Goal: Information Seeking & Learning: Learn about a topic

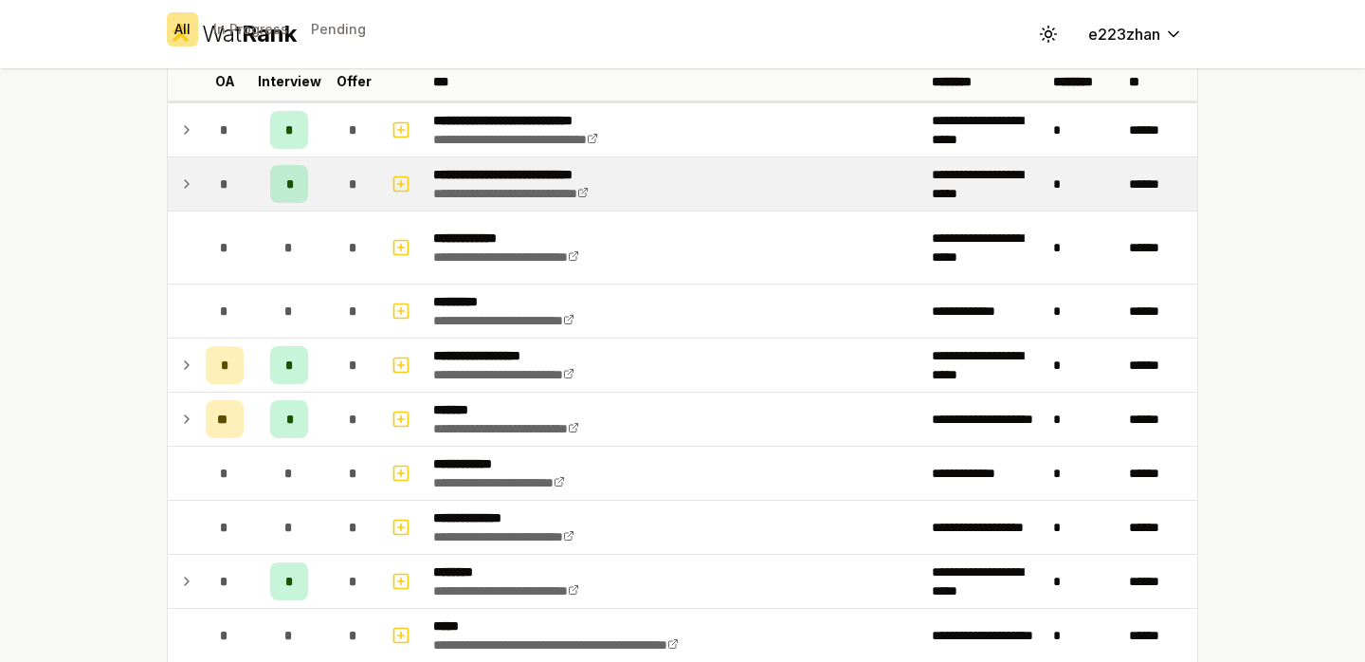
scroll to position [175, 0]
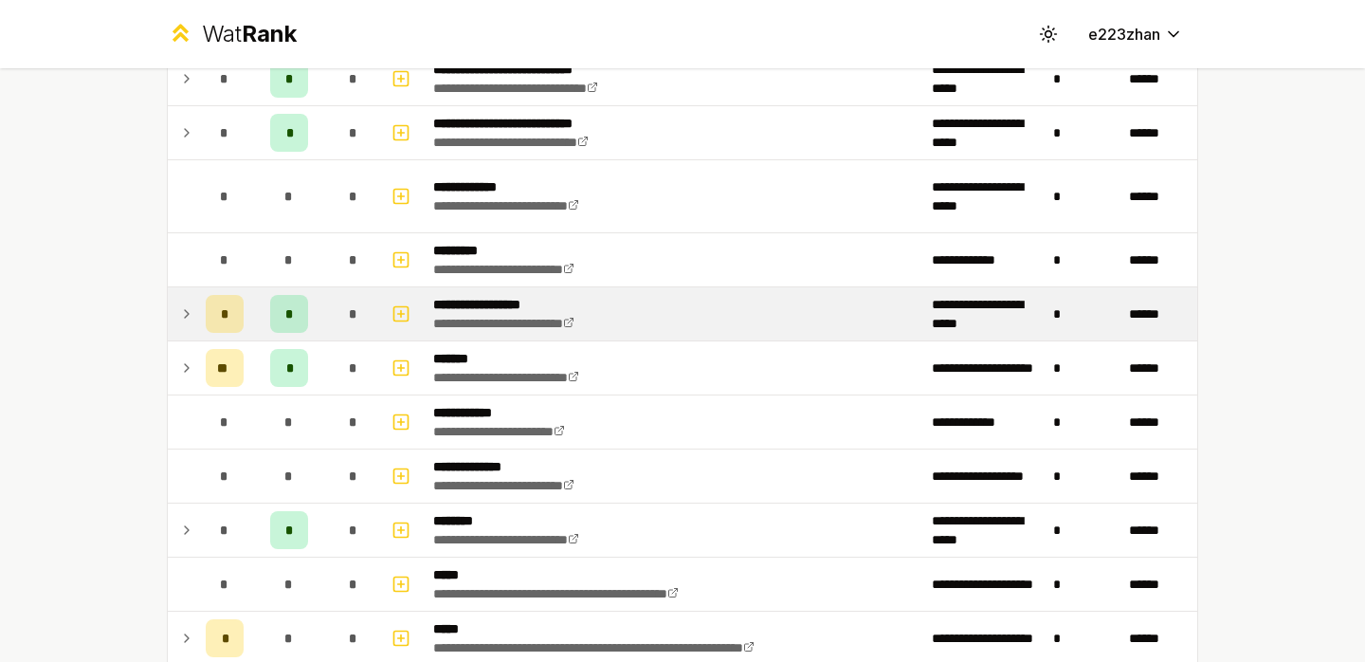
click at [355, 318] on span "*" at bounding box center [353, 313] width 9 height 19
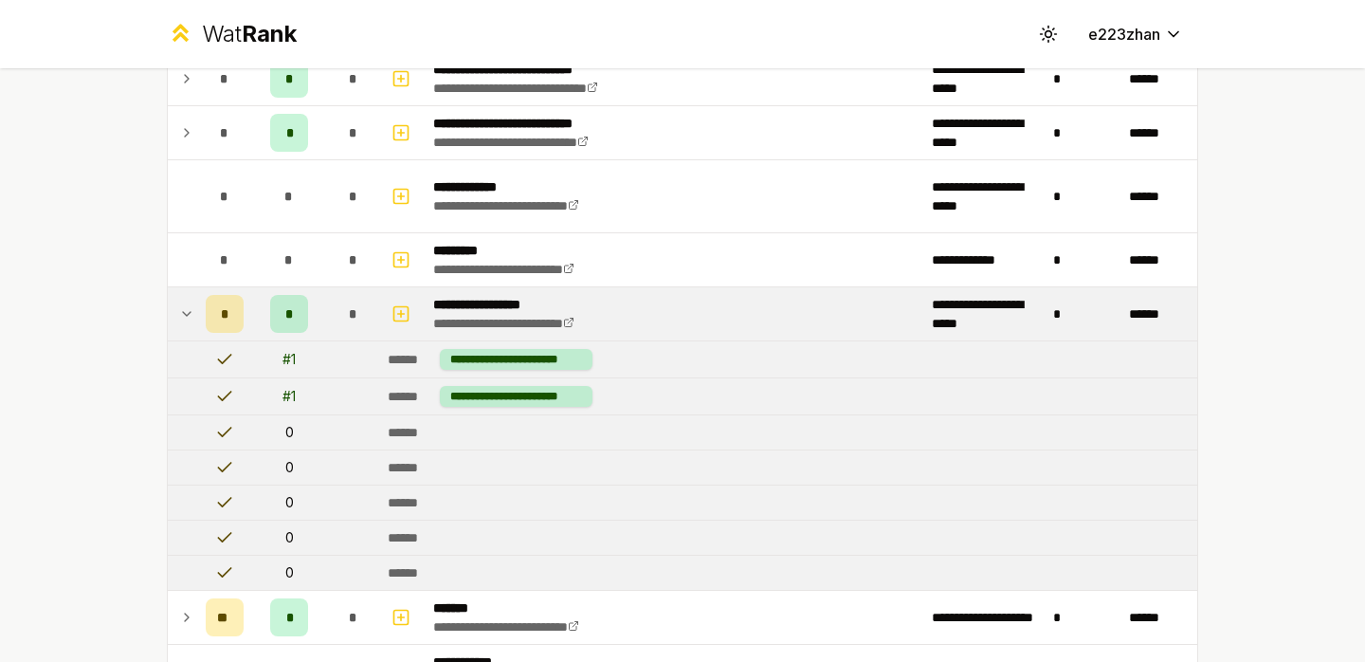
click at [355, 318] on span "*" at bounding box center [353, 313] width 9 height 19
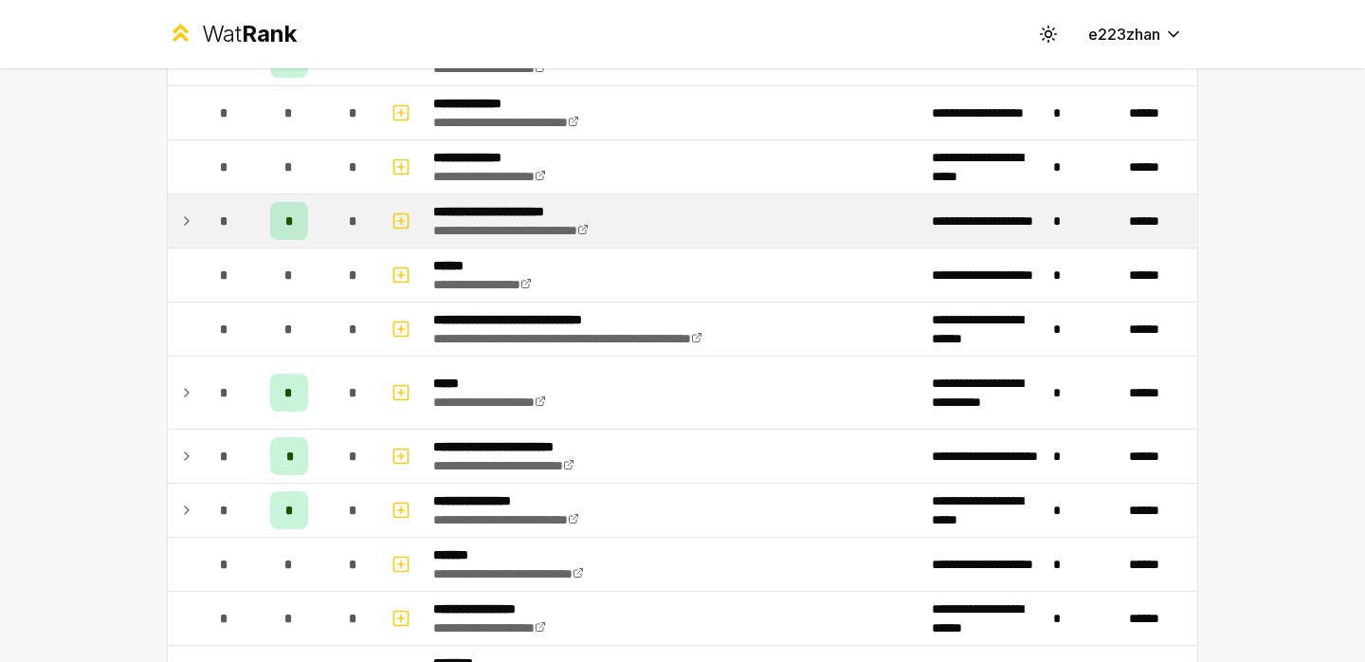
scroll to position [1079, 0]
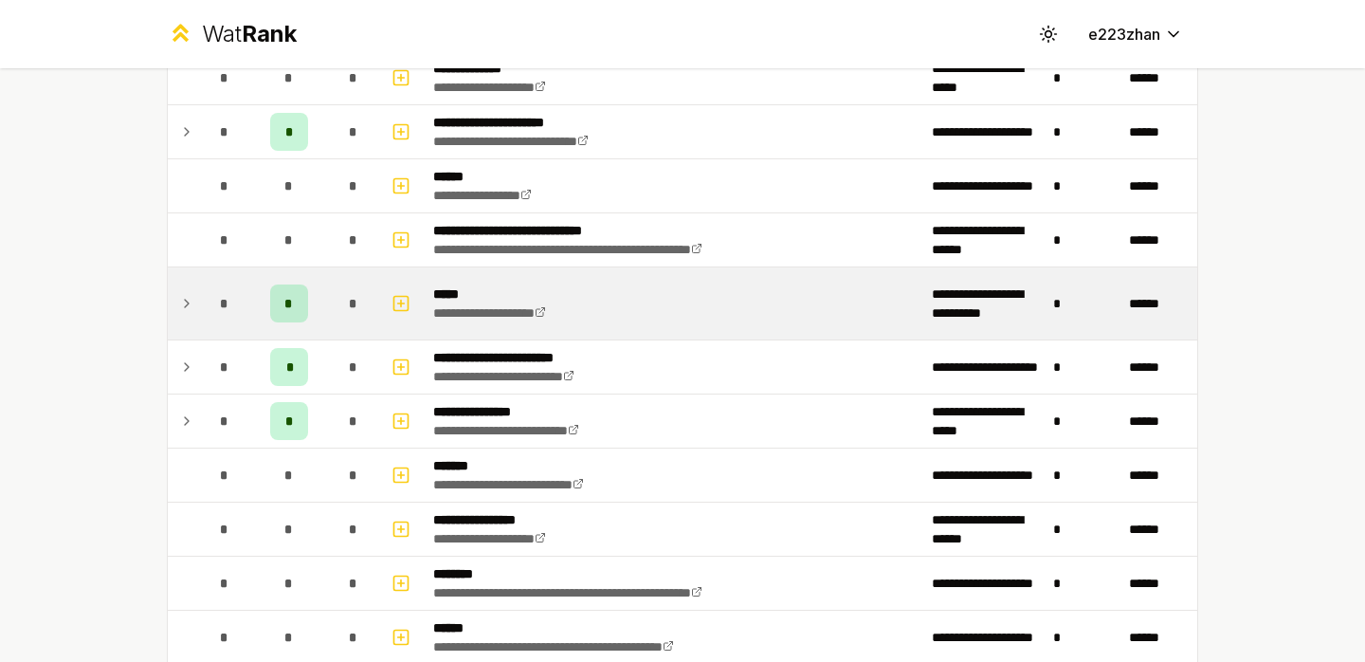
click at [358, 313] on div "*" at bounding box center [354, 303] width 38 height 38
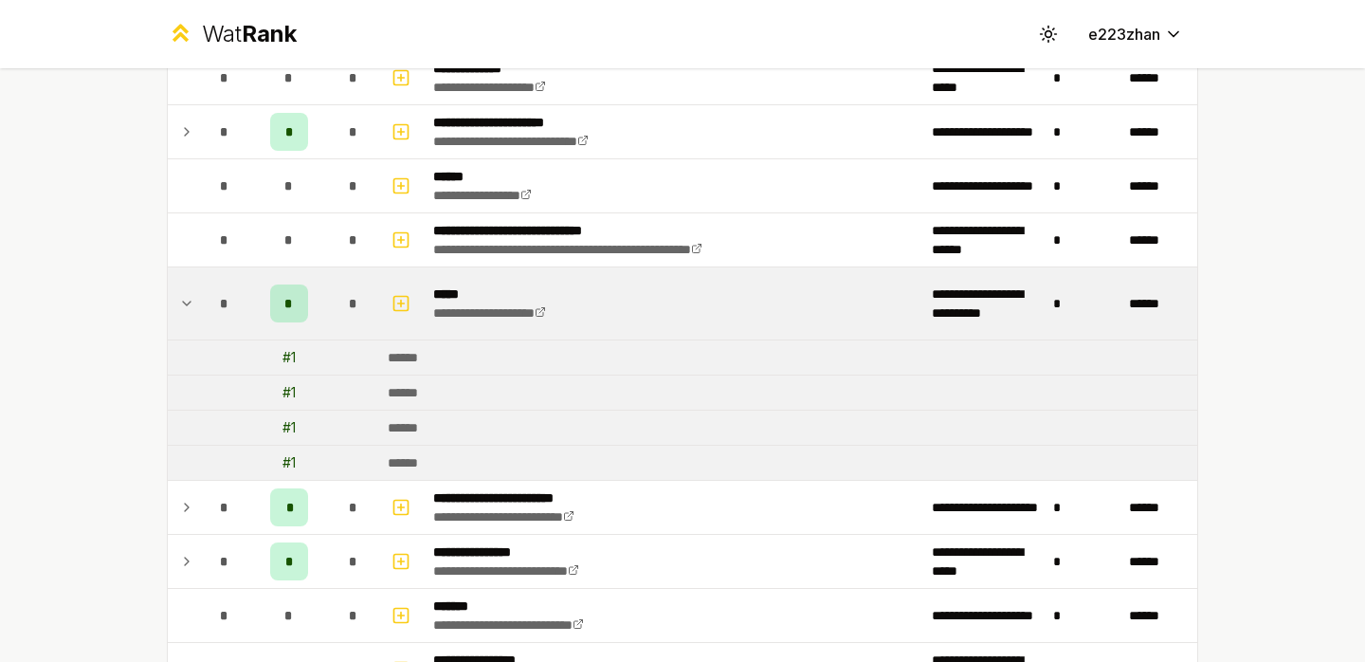
click at [358, 313] on div "*" at bounding box center [354, 303] width 38 height 38
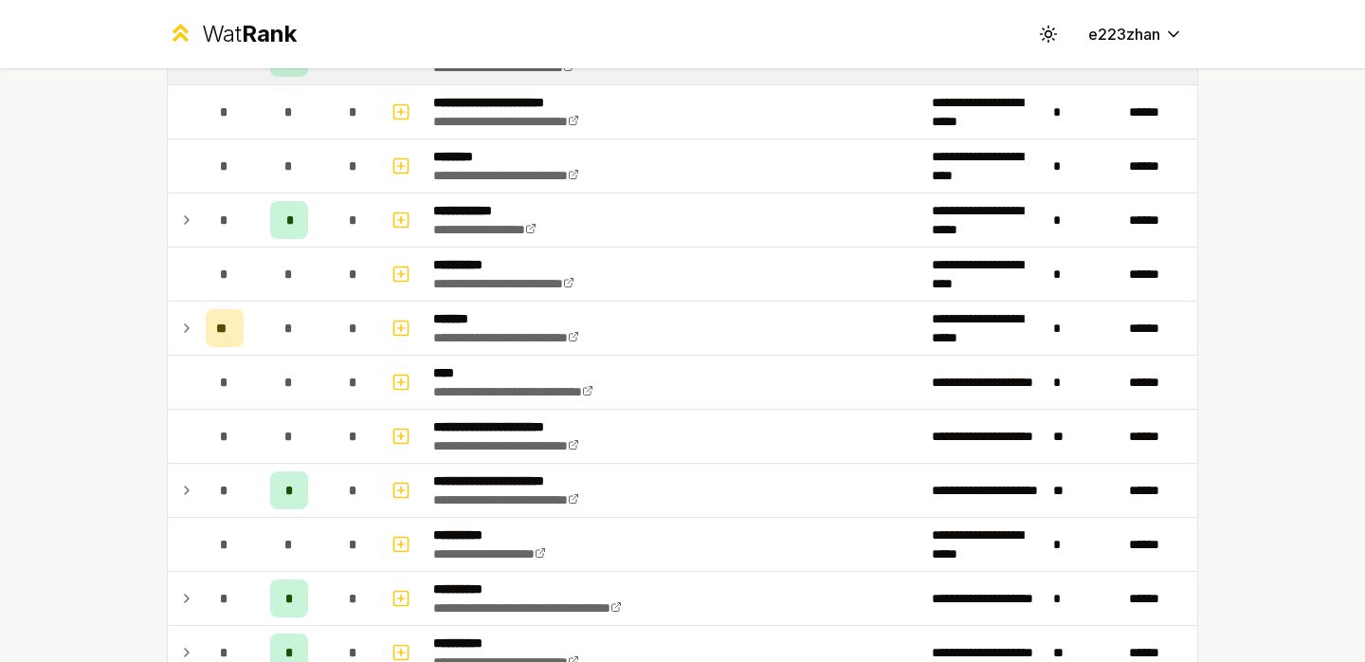
scroll to position [2352, 0]
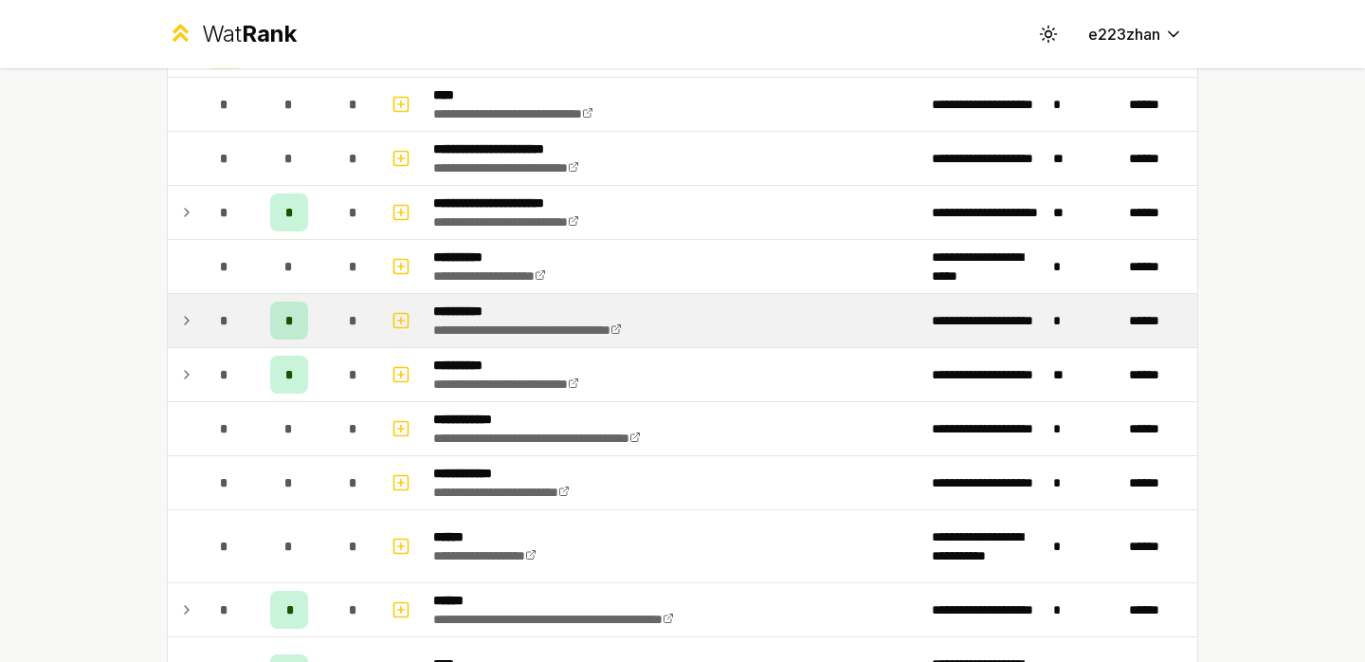
click at [364, 333] on div "*" at bounding box center [354, 320] width 38 height 38
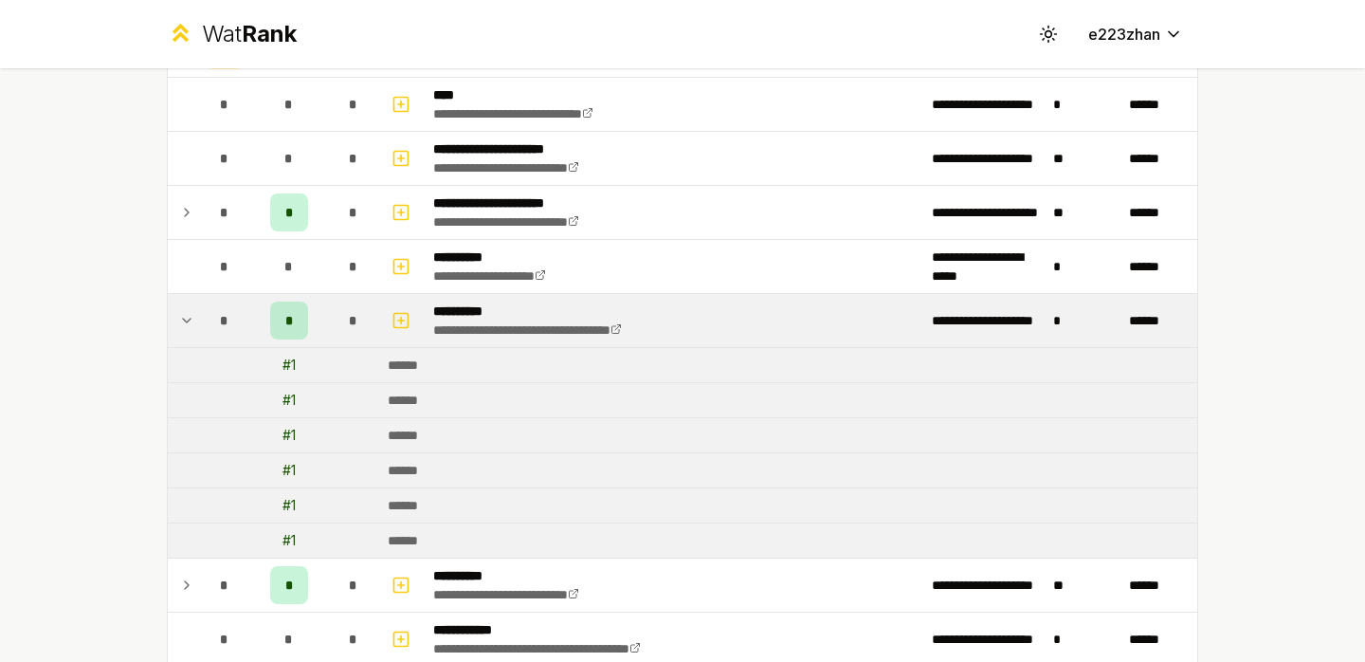
click at [364, 333] on div "*" at bounding box center [354, 320] width 38 height 38
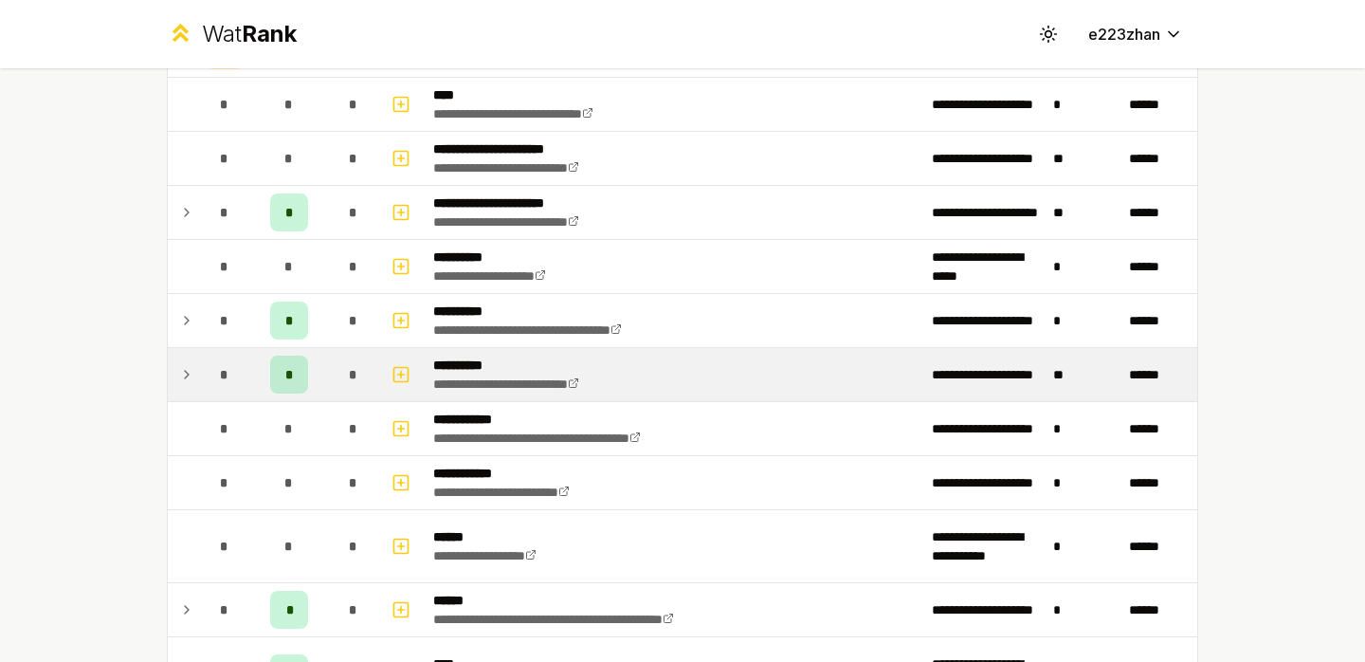
click at [366, 387] on div "*" at bounding box center [354, 374] width 38 height 38
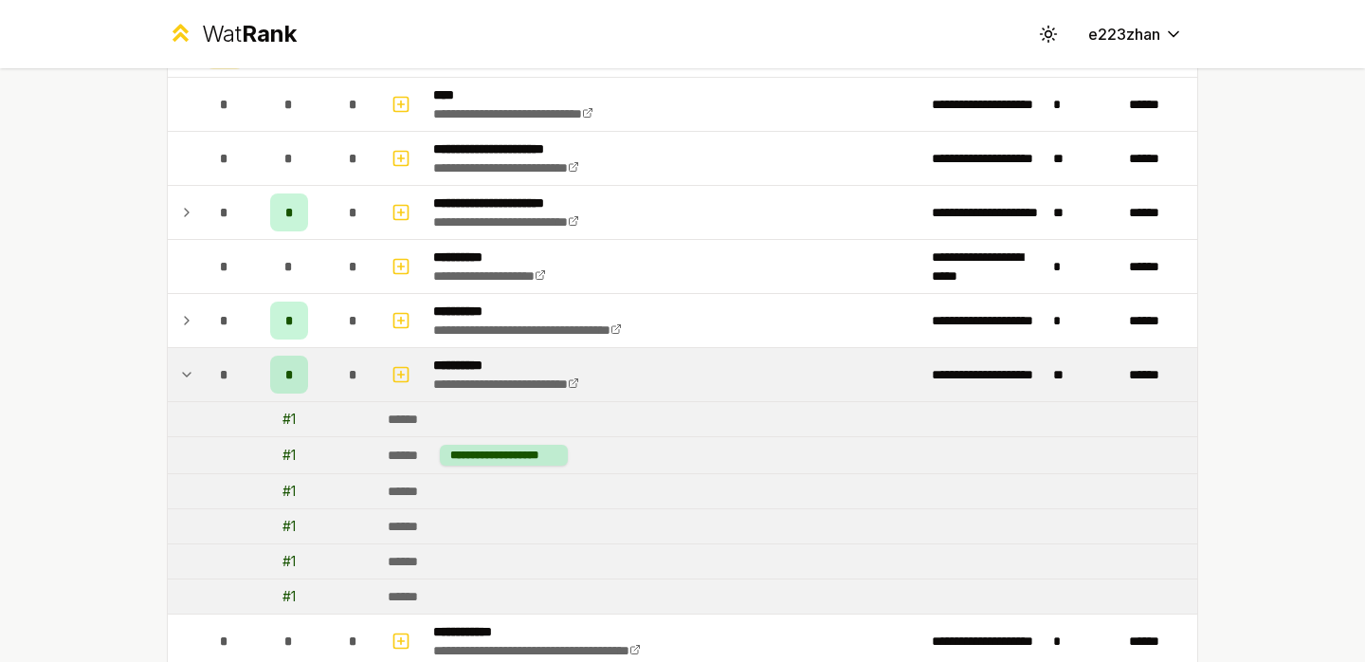
click at [365, 387] on div "*" at bounding box center [354, 374] width 38 height 38
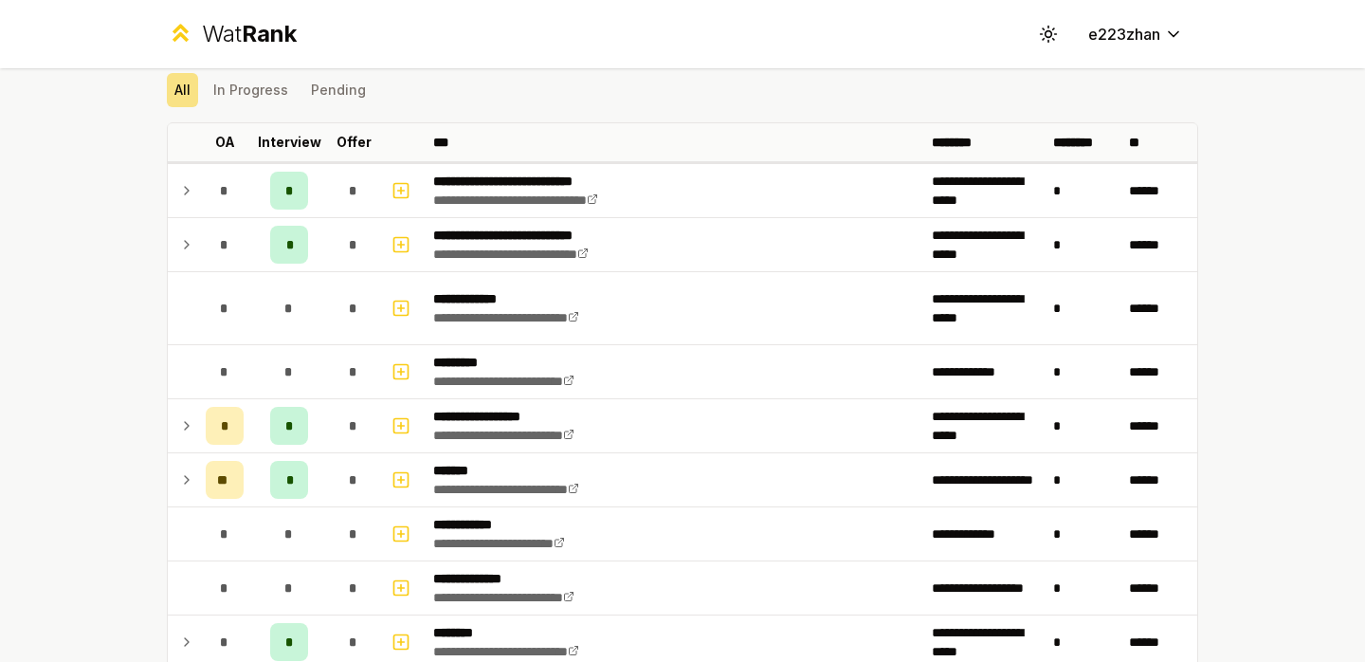
scroll to position [0, 0]
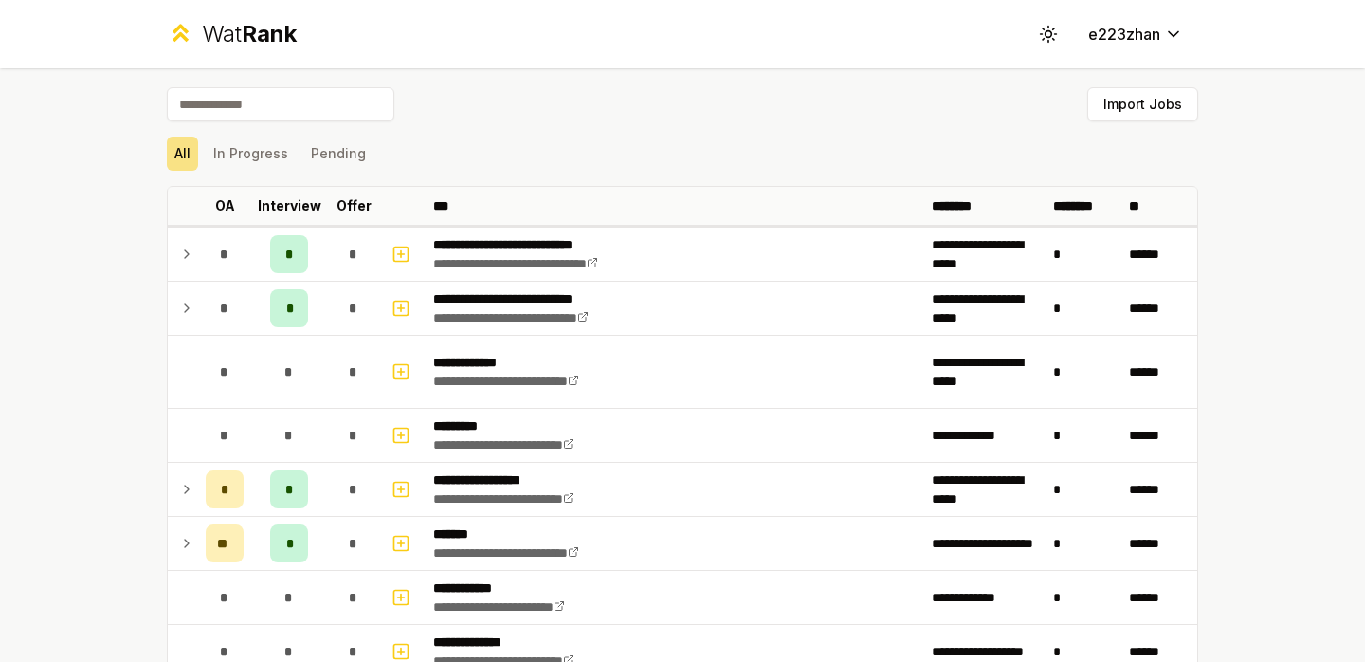
click at [1065, 34] on div "Toggle theme e223zhan" at bounding box center [1114, 34] width 167 height 34
click at [1054, 34] on icon at bounding box center [1055, 34] width 2 height 0
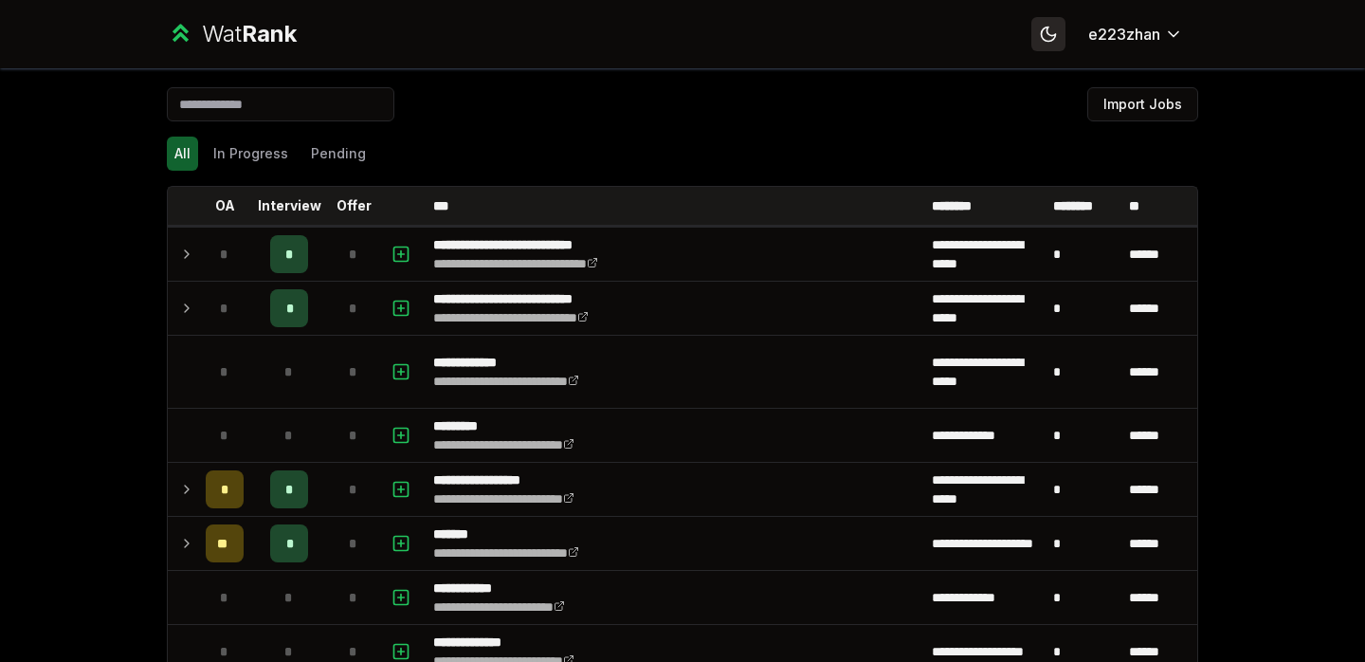
click at [1053, 34] on icon at bounding box center [1048, 34] width 18 height 18
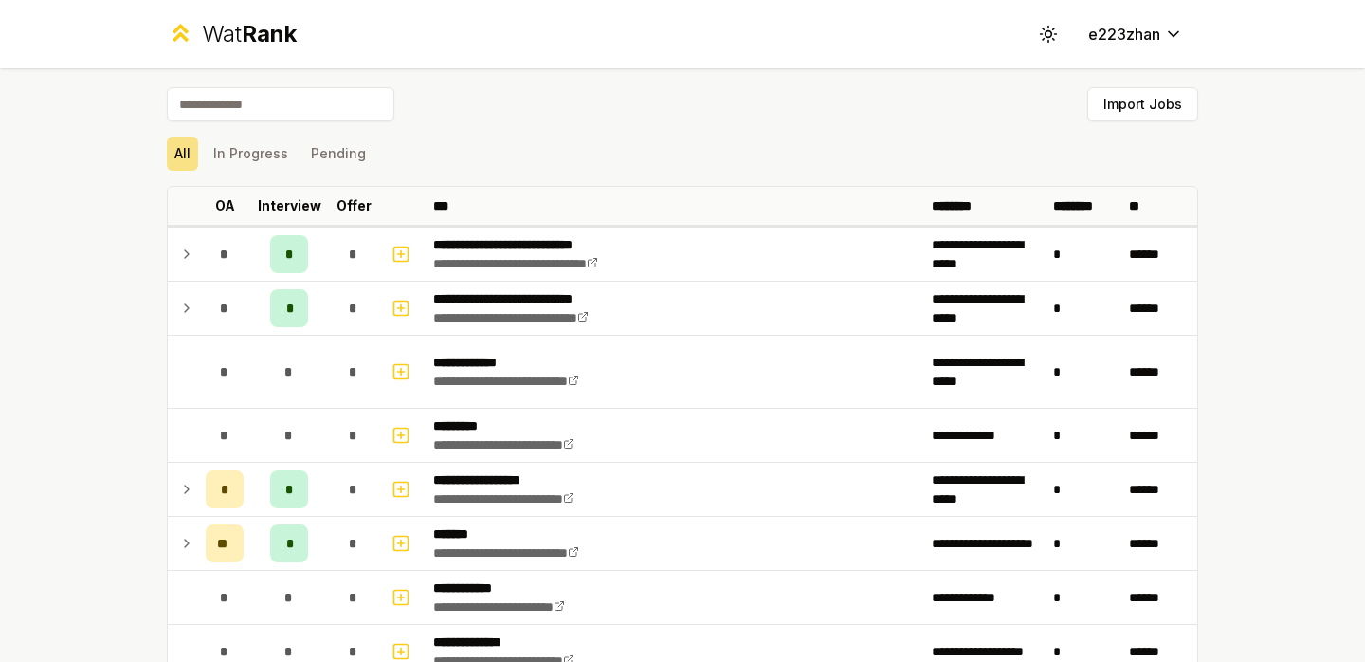
click at [292, 17] on div "Wat Rank Toggle theme e223zhan" at bounding box center [682, 34] width 1092 height 68
click at [289, 45] on span "Rank" at bounding box center [269, 33] width 55 height 27
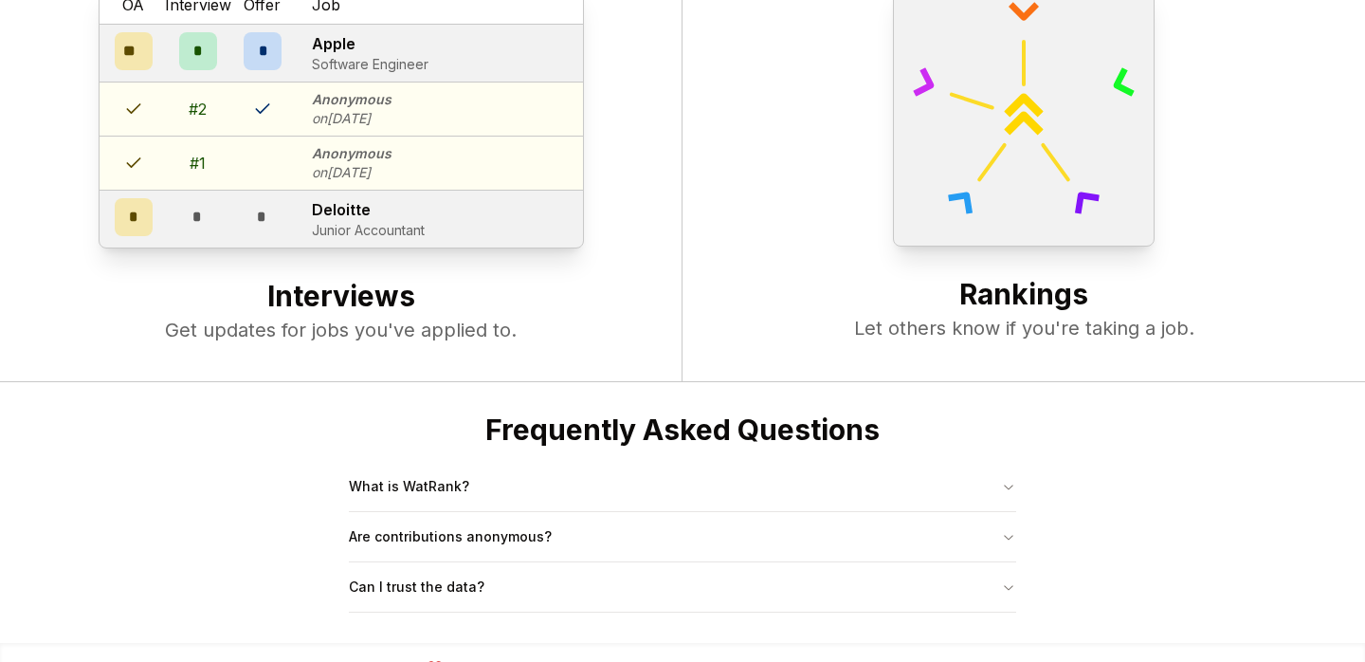
scroll to position [730, 0]
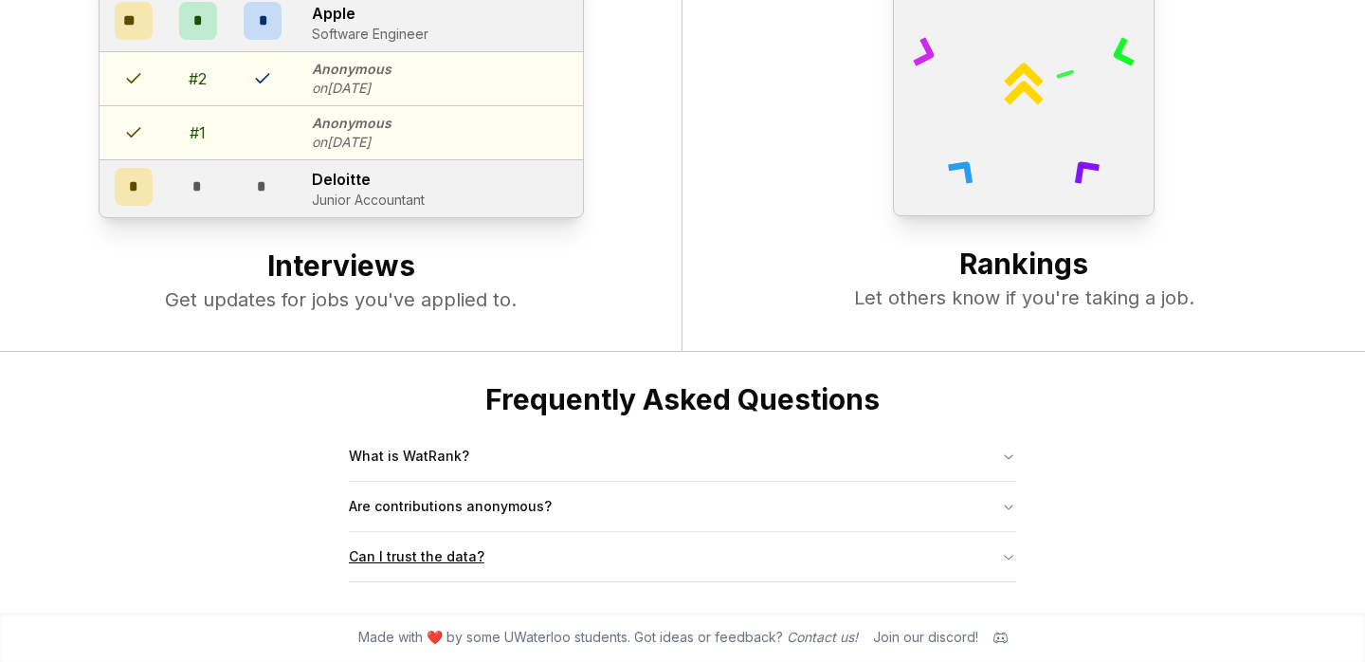
click at [497, 546] on button "Can I trust the data?" at bounding box center [682, 556] width 667 height 49
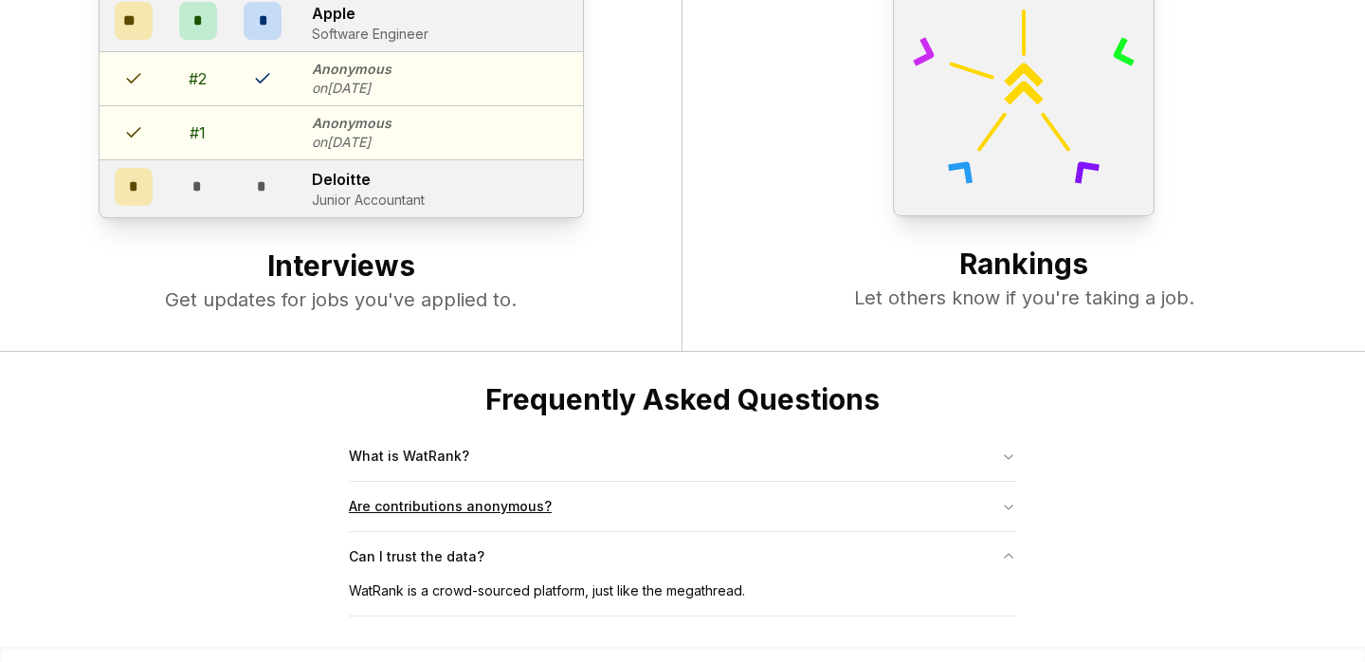
click at [517, 513] on button "Are contributions anonymous?" at bounding box center [682, 506] width 667 height 49
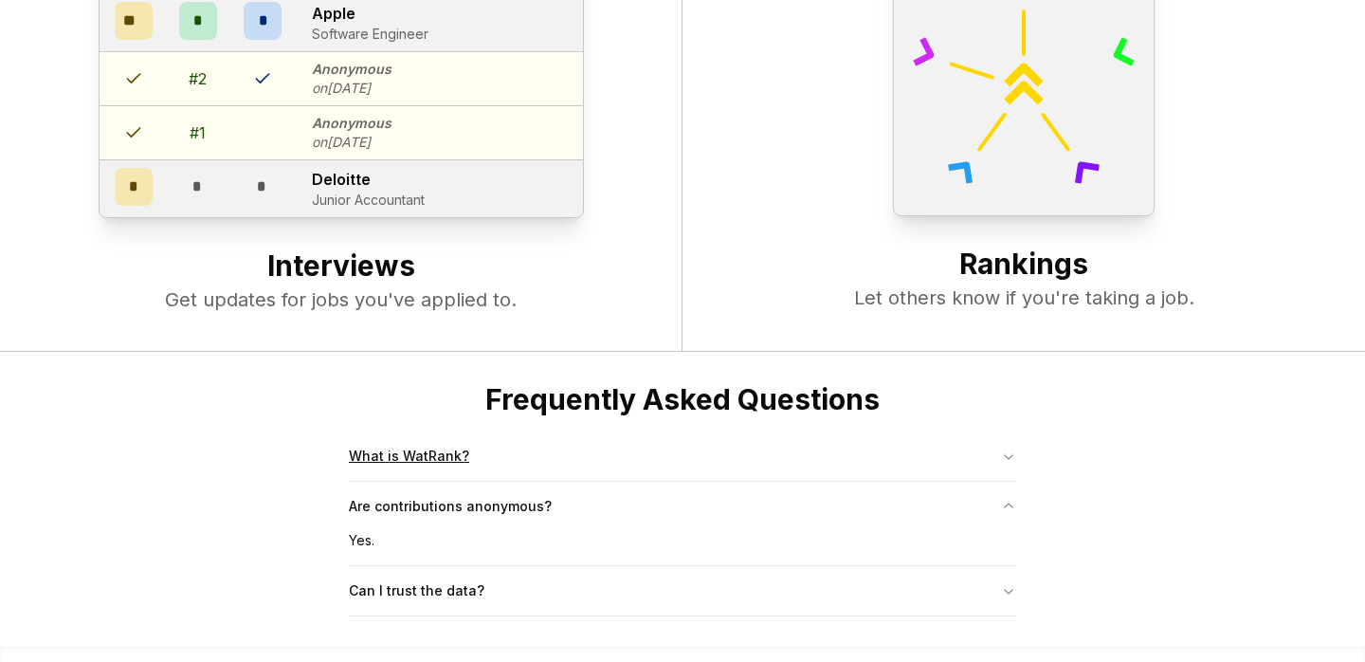
click at [530, 457] on button "What is WatRank?" at bounding box center [682, 455] width 667 height 49
